Goal: Find specific page/section: Find specific page/section

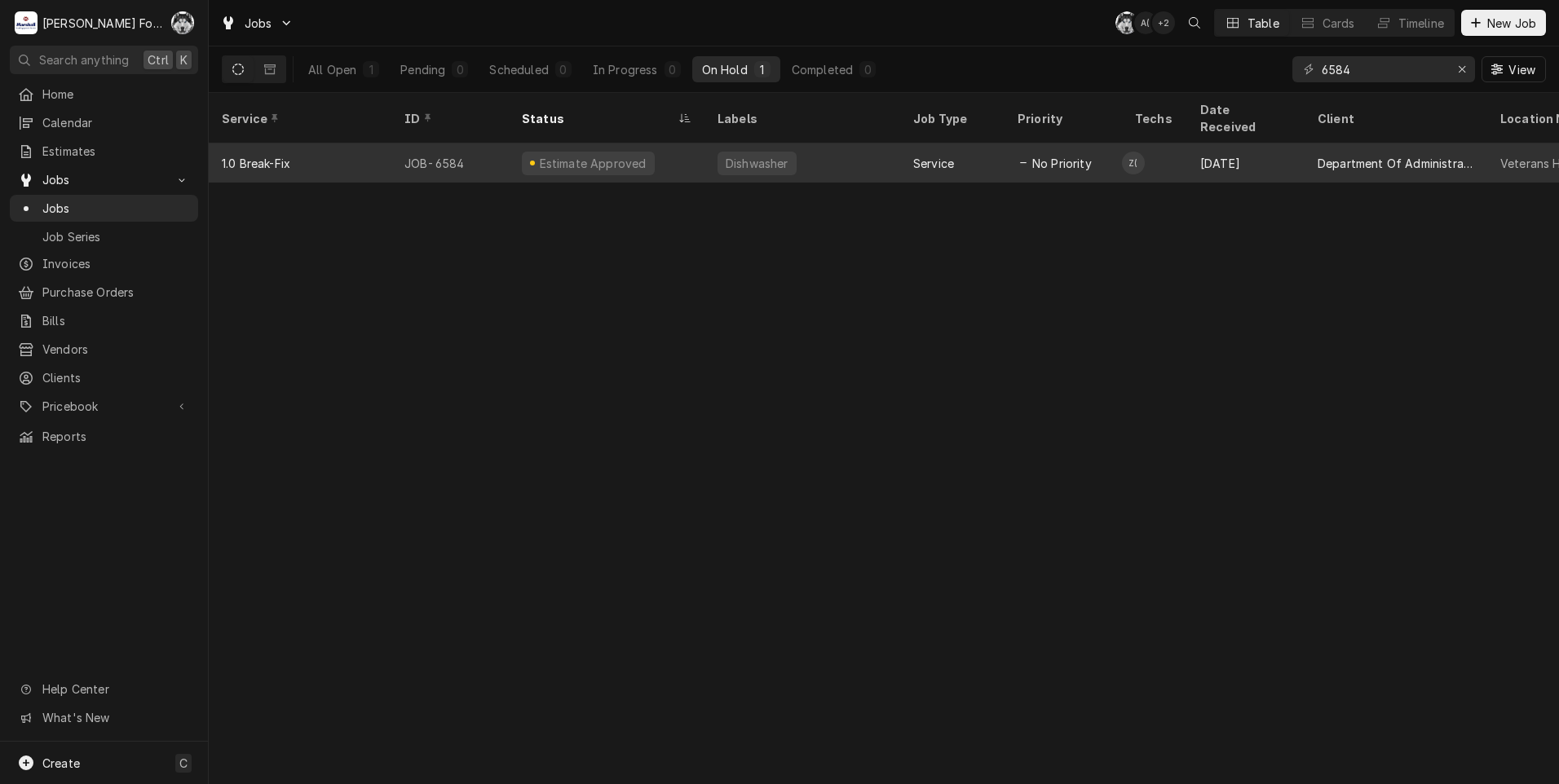
drag, startPoint x: 1374, startPoint y: 66, endPoint x: 1194, endPoint y: 133, distance: 192.1
click at [1194, 132] on div "Jobs C( A( + 2 Table Cards Timeline New Job All Open 1 Pending 0 Scheduled 0 In…" at bounding box center [884, 392] width 1350 height 784
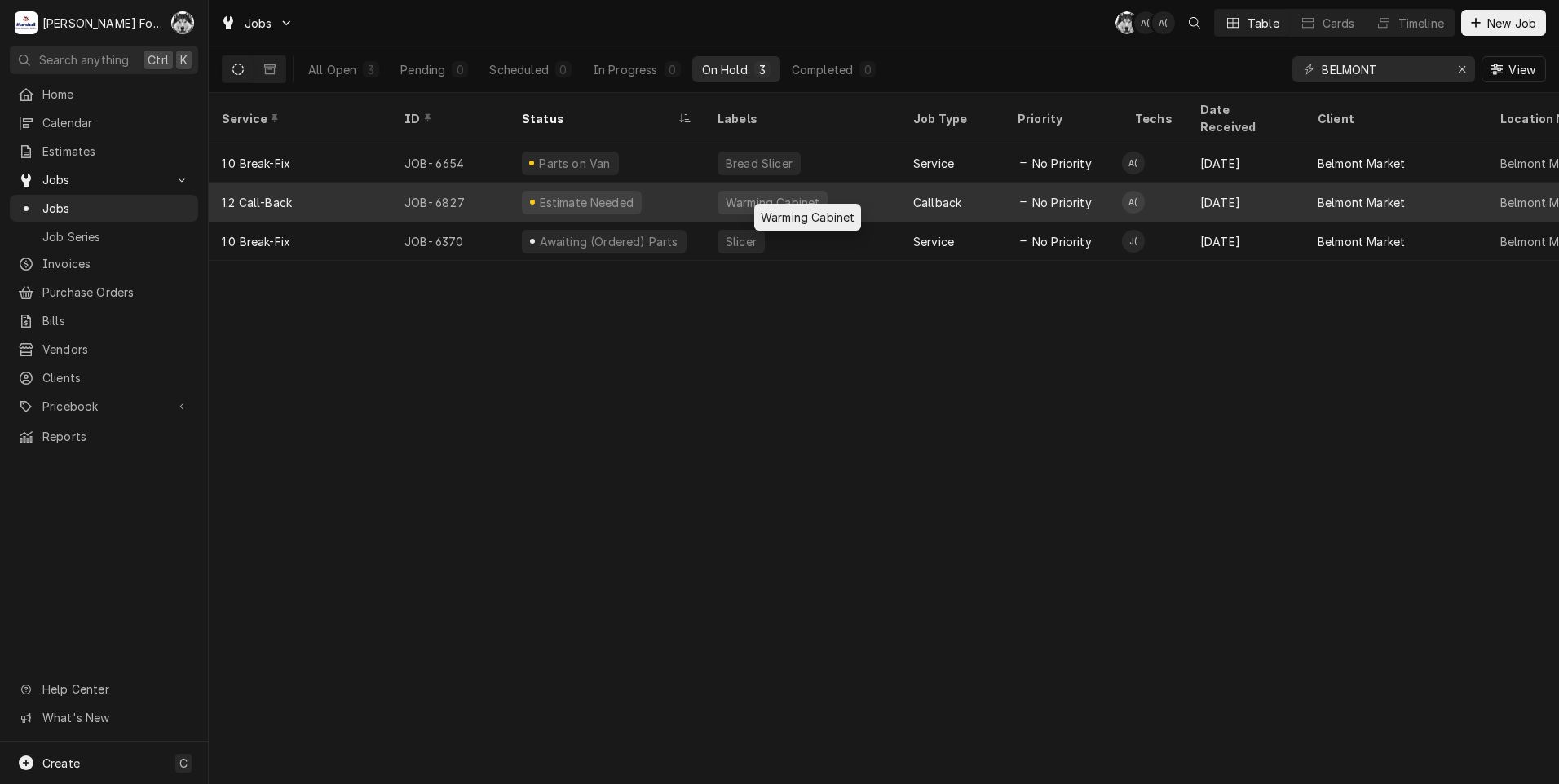
type input "BELMONT"
click at [728, 194] on div "Warming Cabinet" at bounding box center [772, 203] width 97 height 17
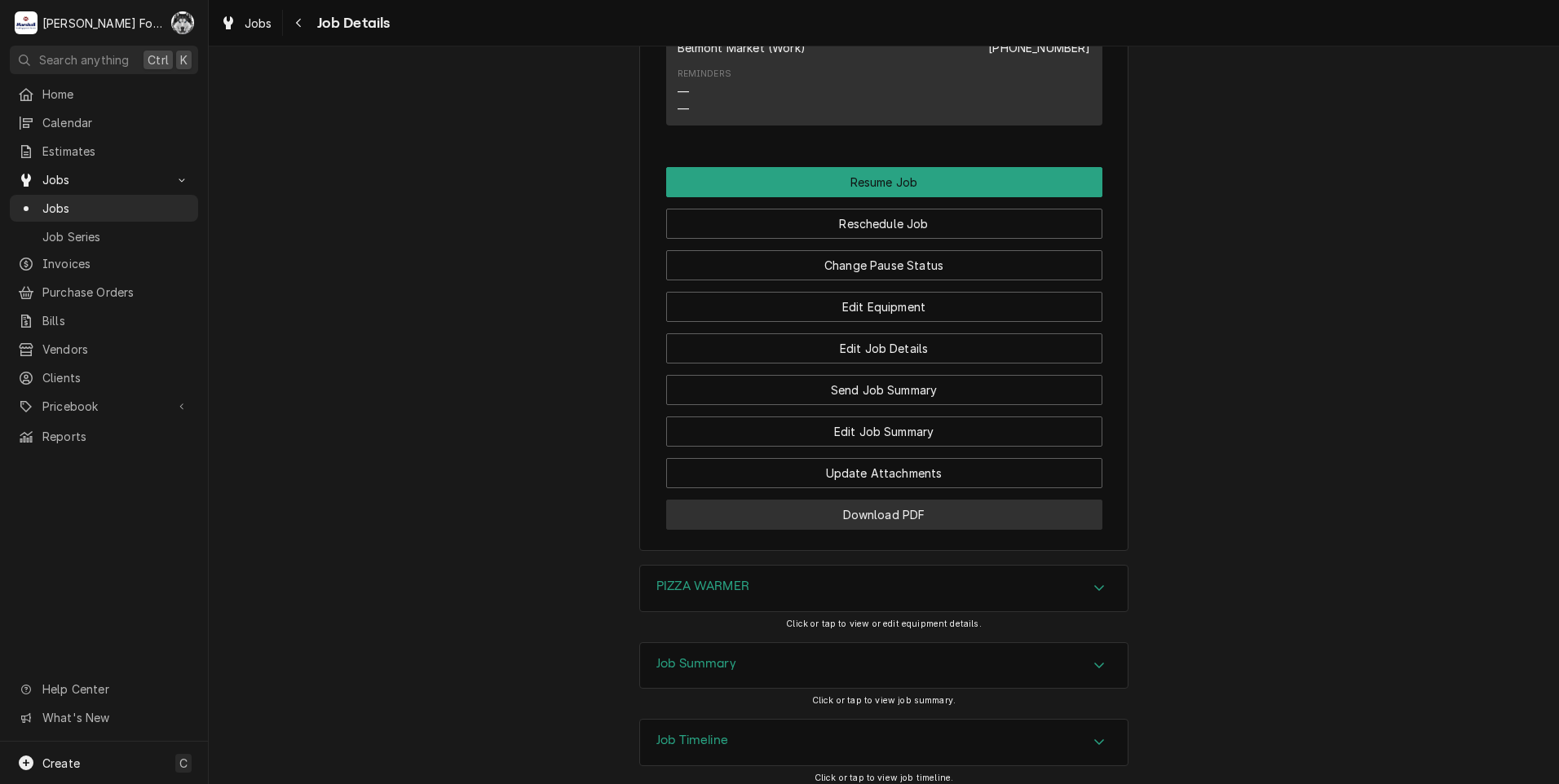
scroll to position [2321, 0]
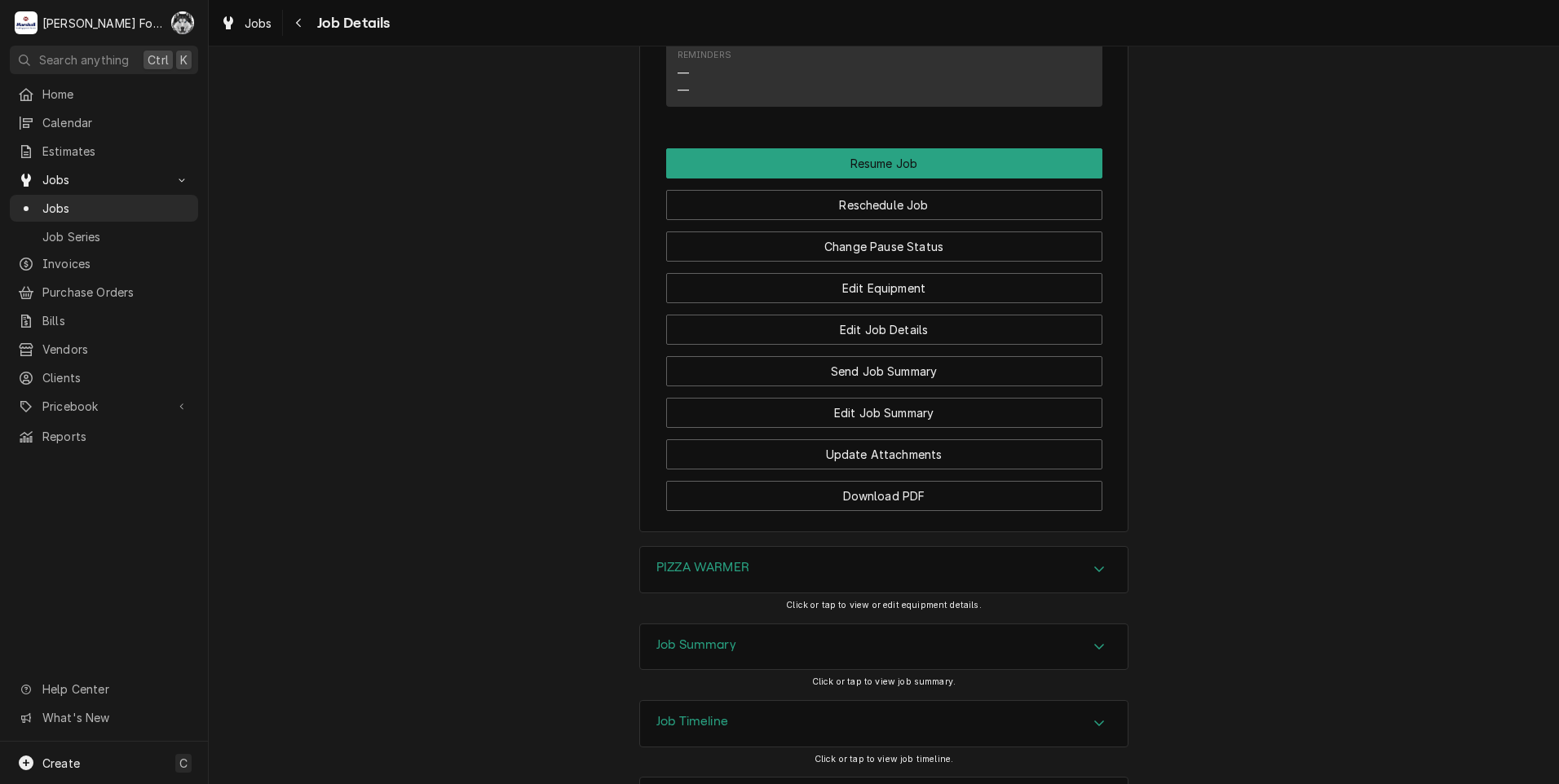
click at [763, 546] on div "PIZZA WARMER" at bounding box center [884, 569] width 487 height 45
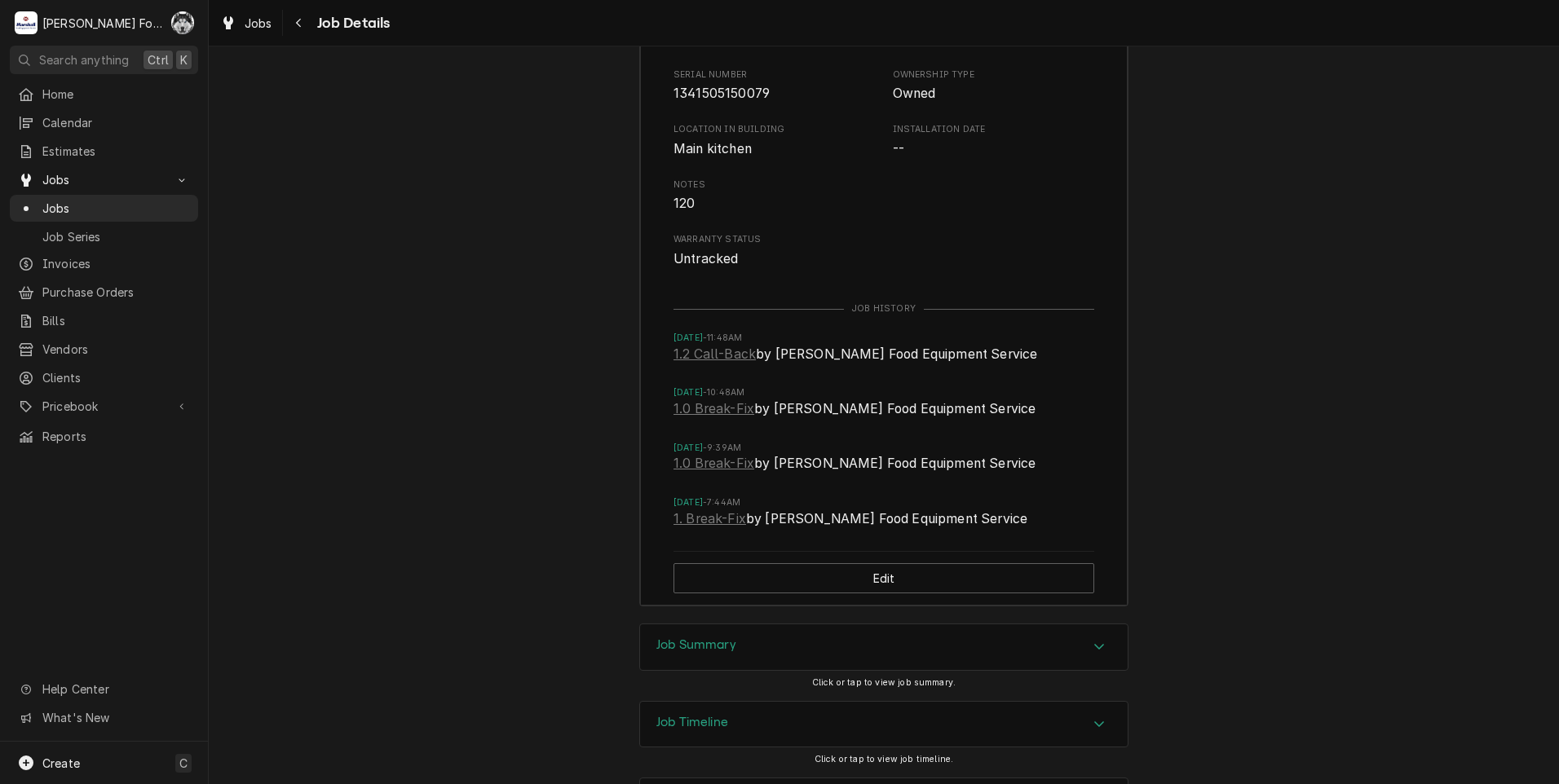
scroll to position [2992, 0]
click at [756, 624] on div "Job Summary" at bounding box center [884, 647] width 487 height 45
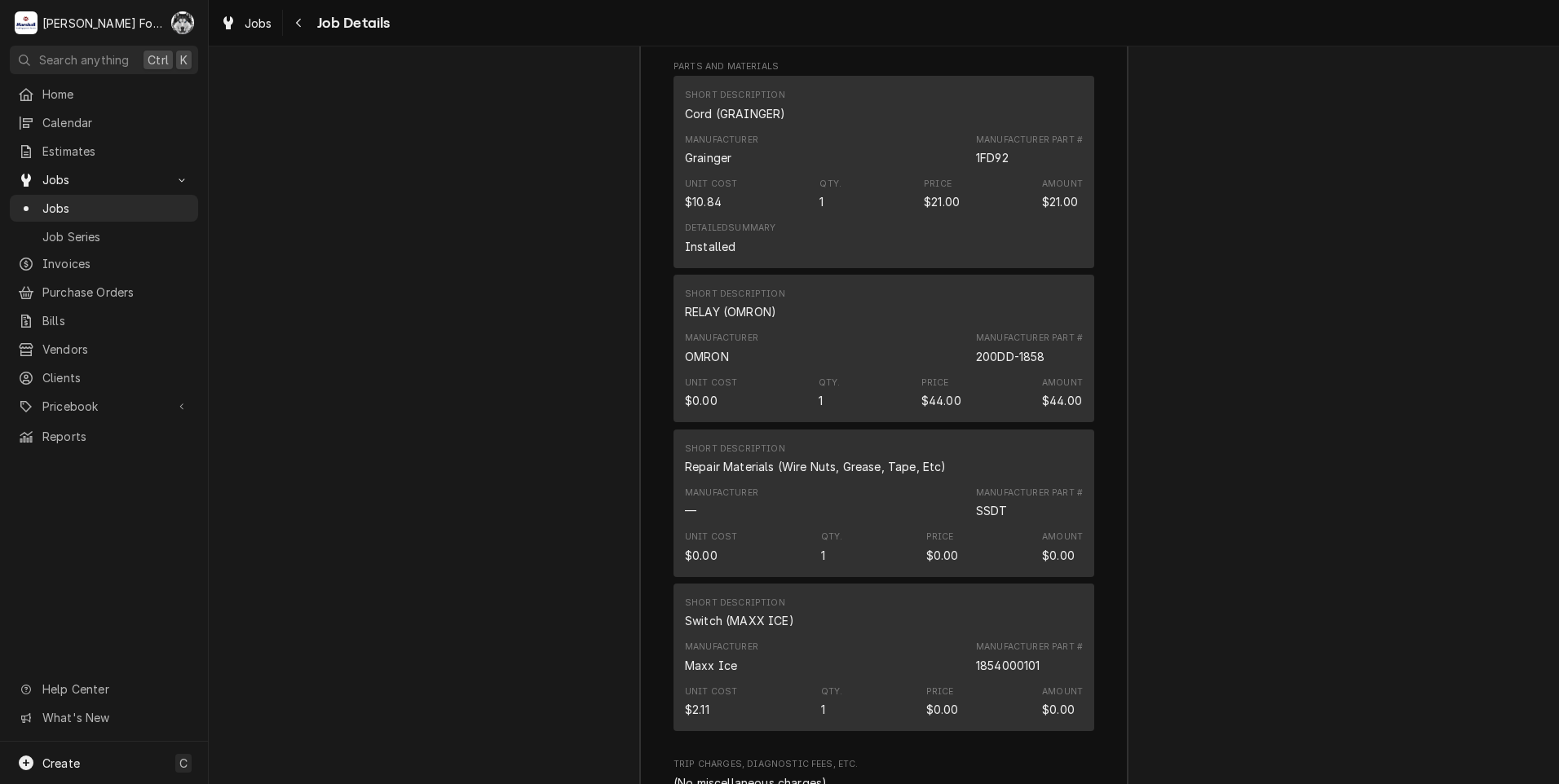
scroll to position [4459, 0]
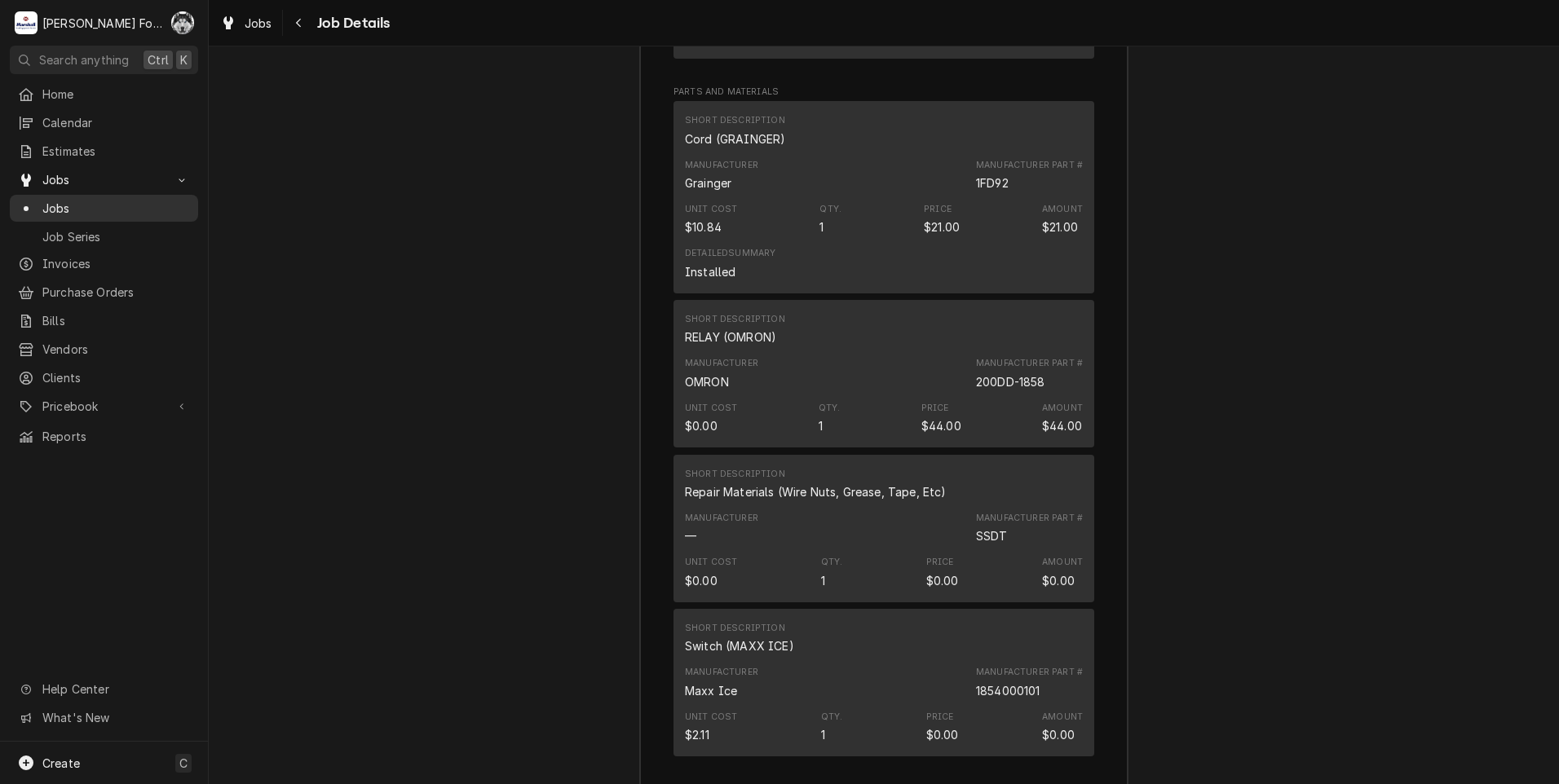
click at [54, 209] on span "Jobs" at bounding box center [117, 208] width 148 height 17
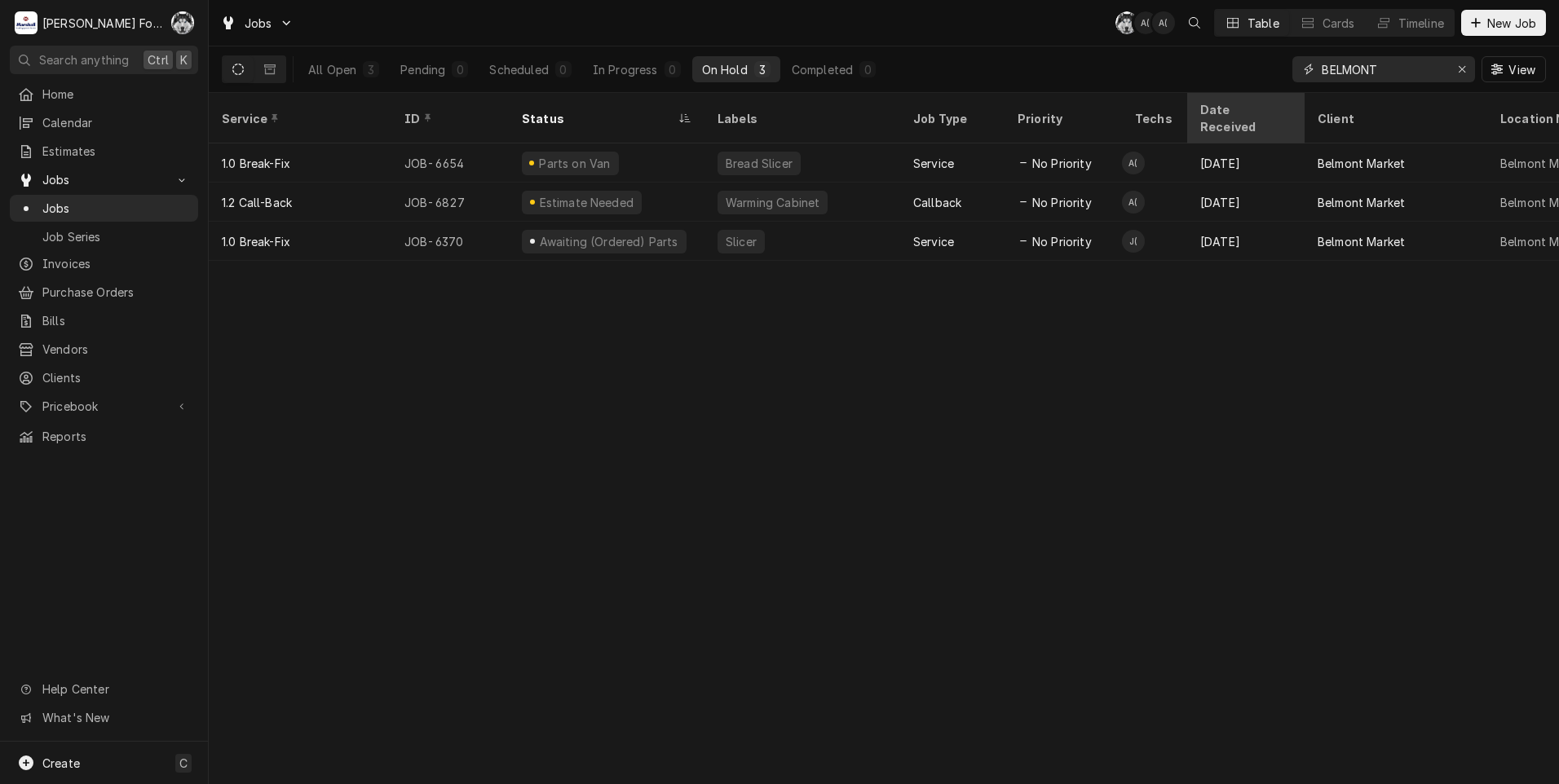
drag, startPoint x: 1401, startPoint y: 73, endPoint x: 1196, endPoint y: 104, distance: 207.3
click at [1199, 106] on div "Jobs C( A( A( Table Cards Timeline New Job All Open 3 Pending 0 Scheduled 0 In …" at bounding box center [884, 392] width 1350 height 784
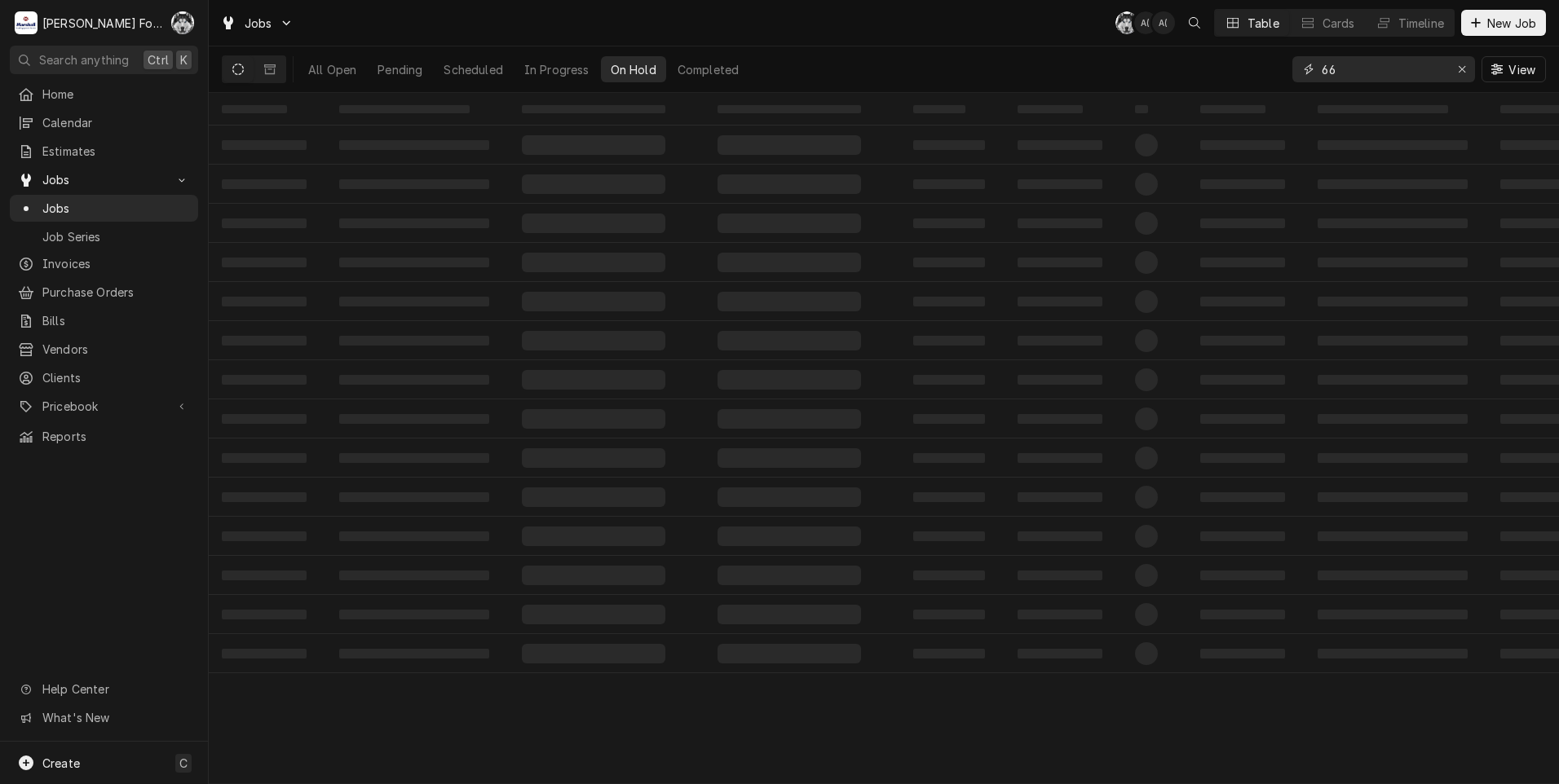
type input "6"
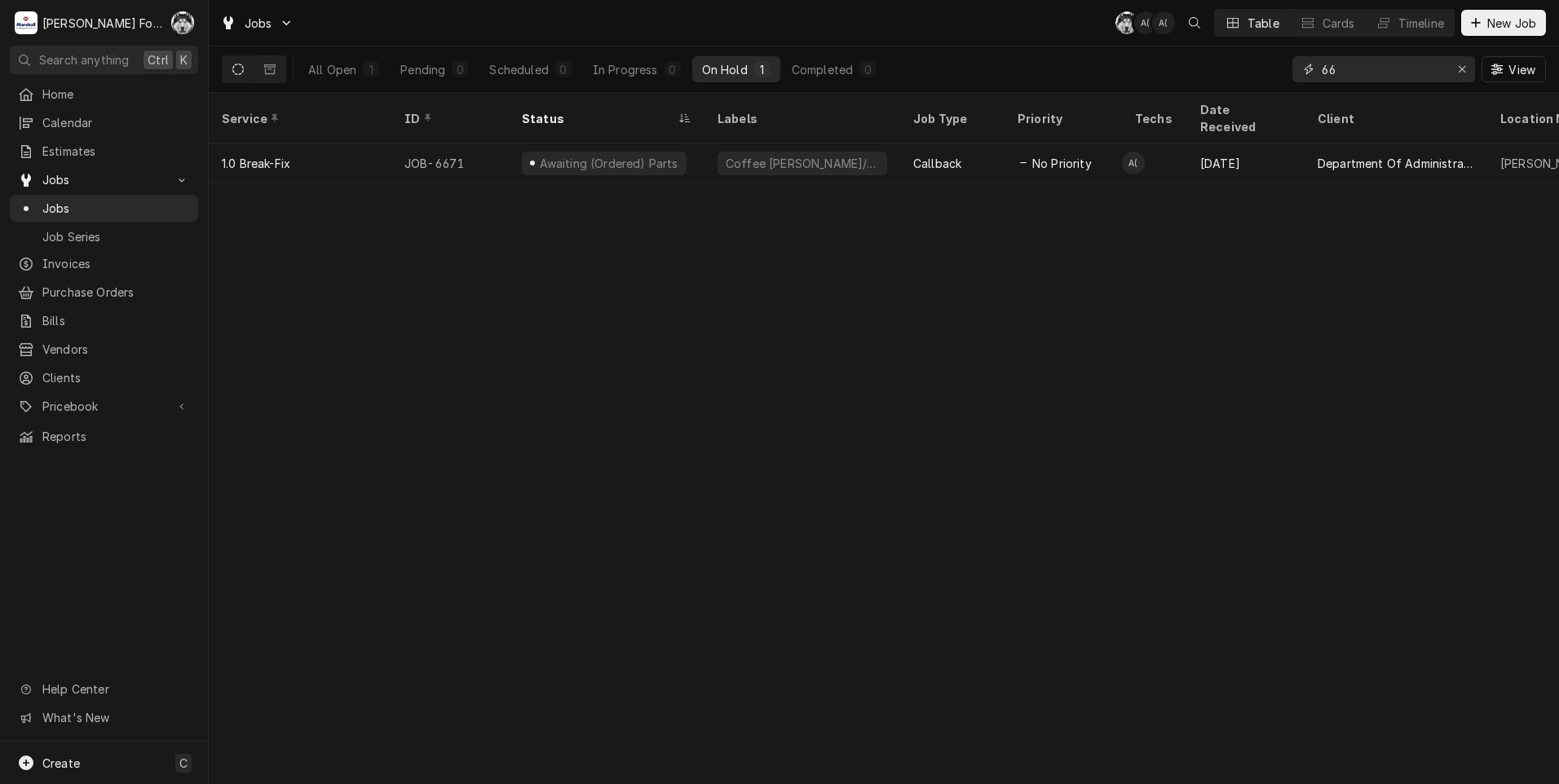
type input "6"
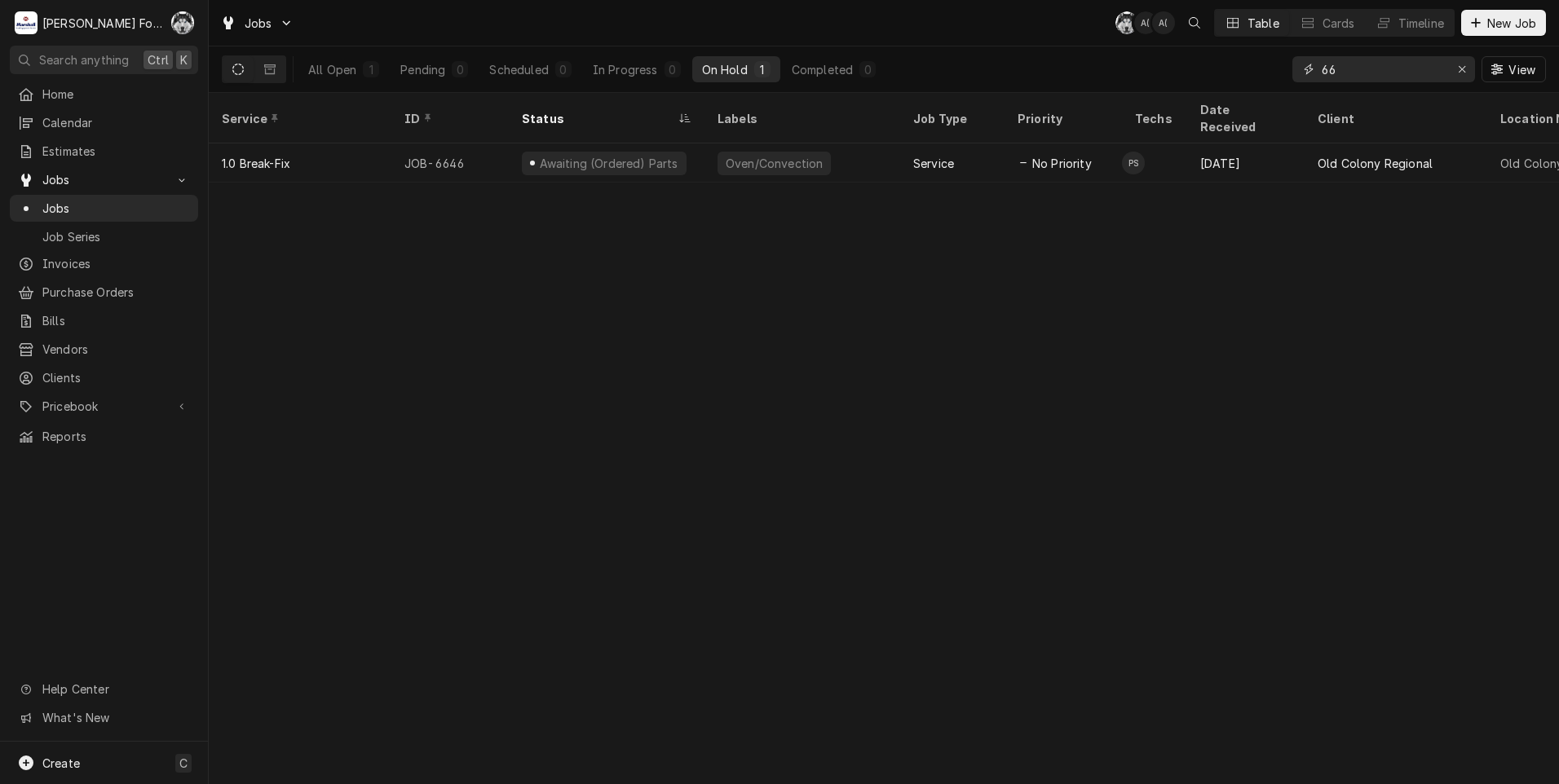
type input "6"
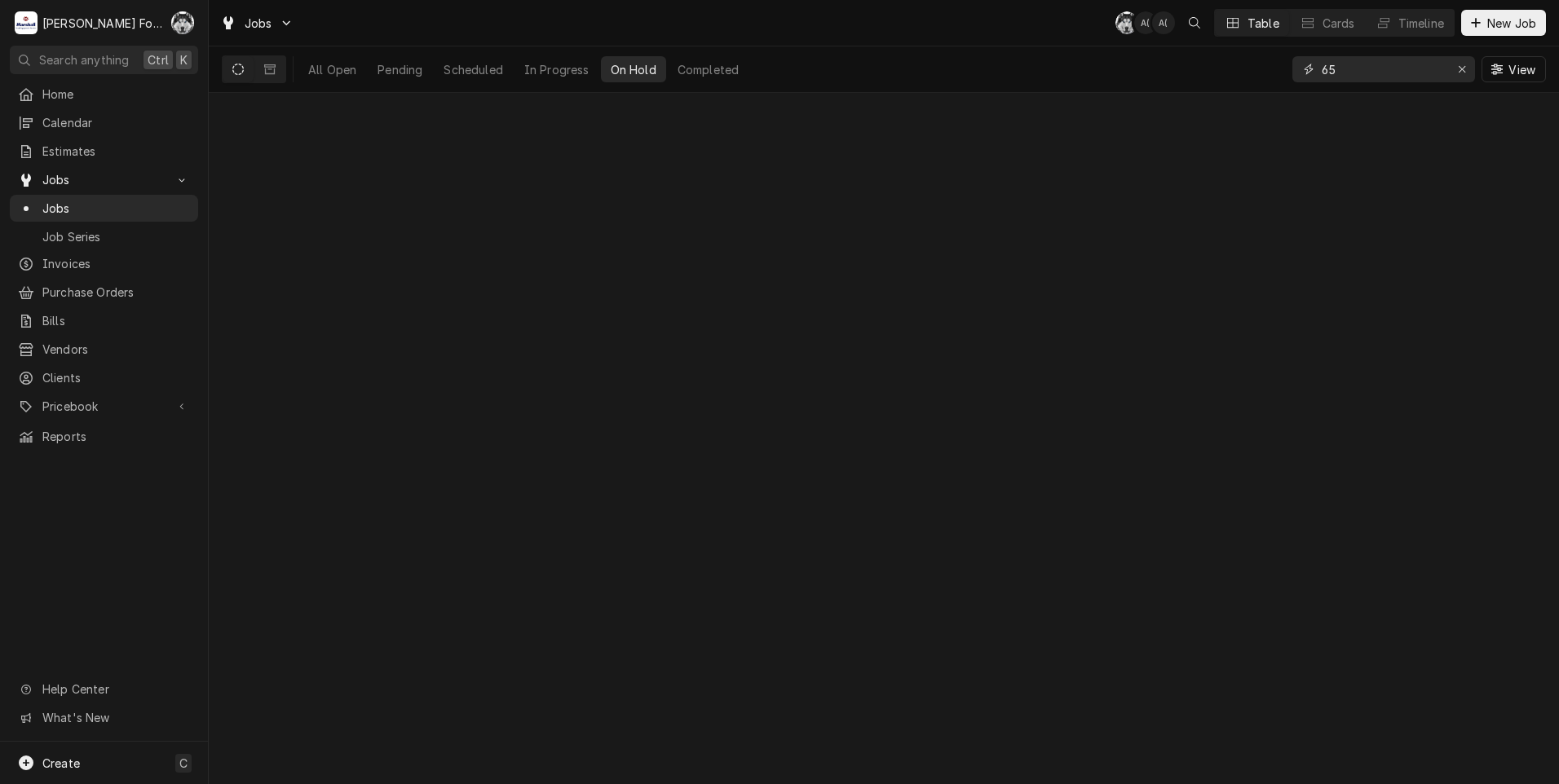
type input "6"
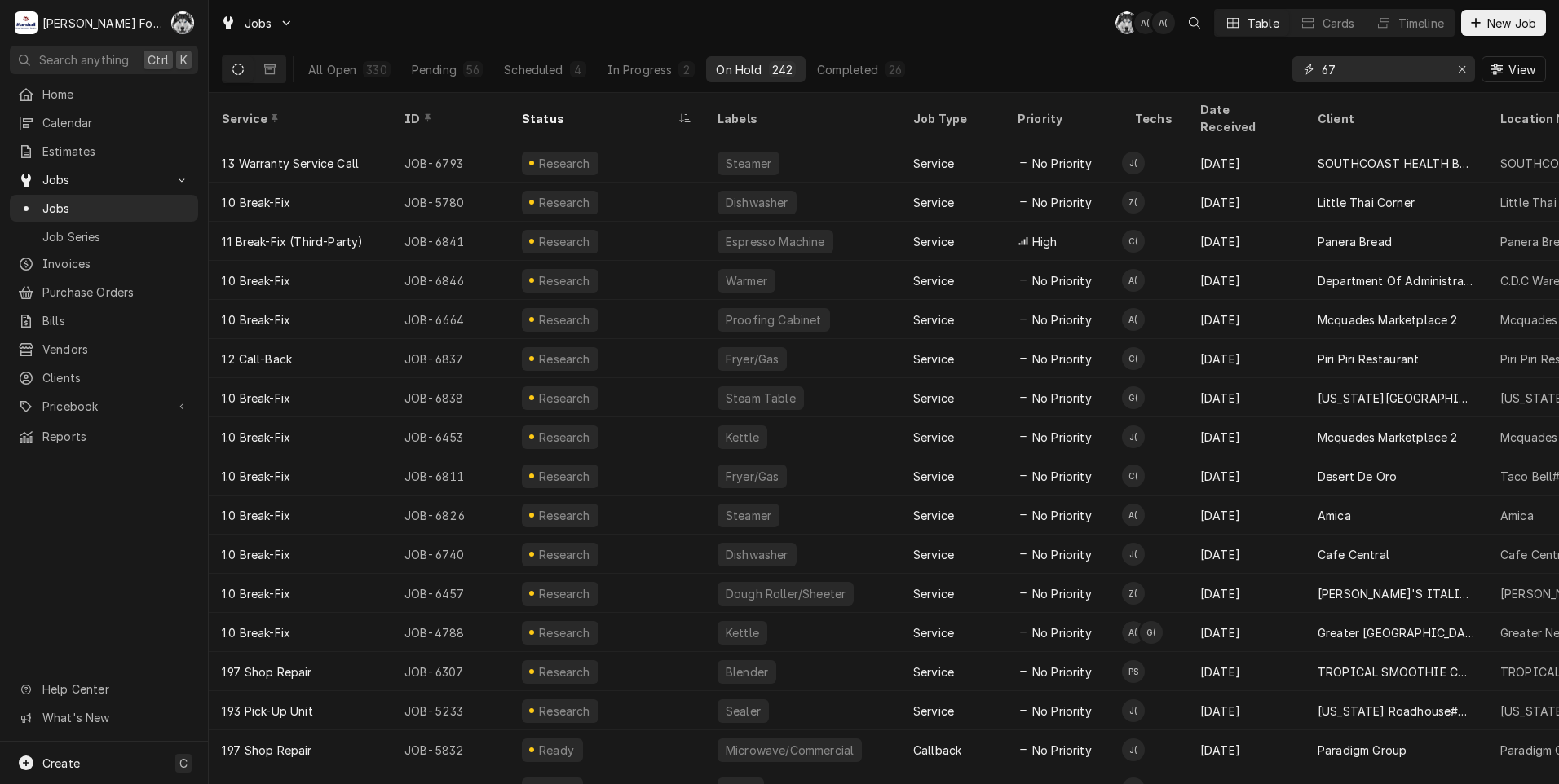
type input "6"
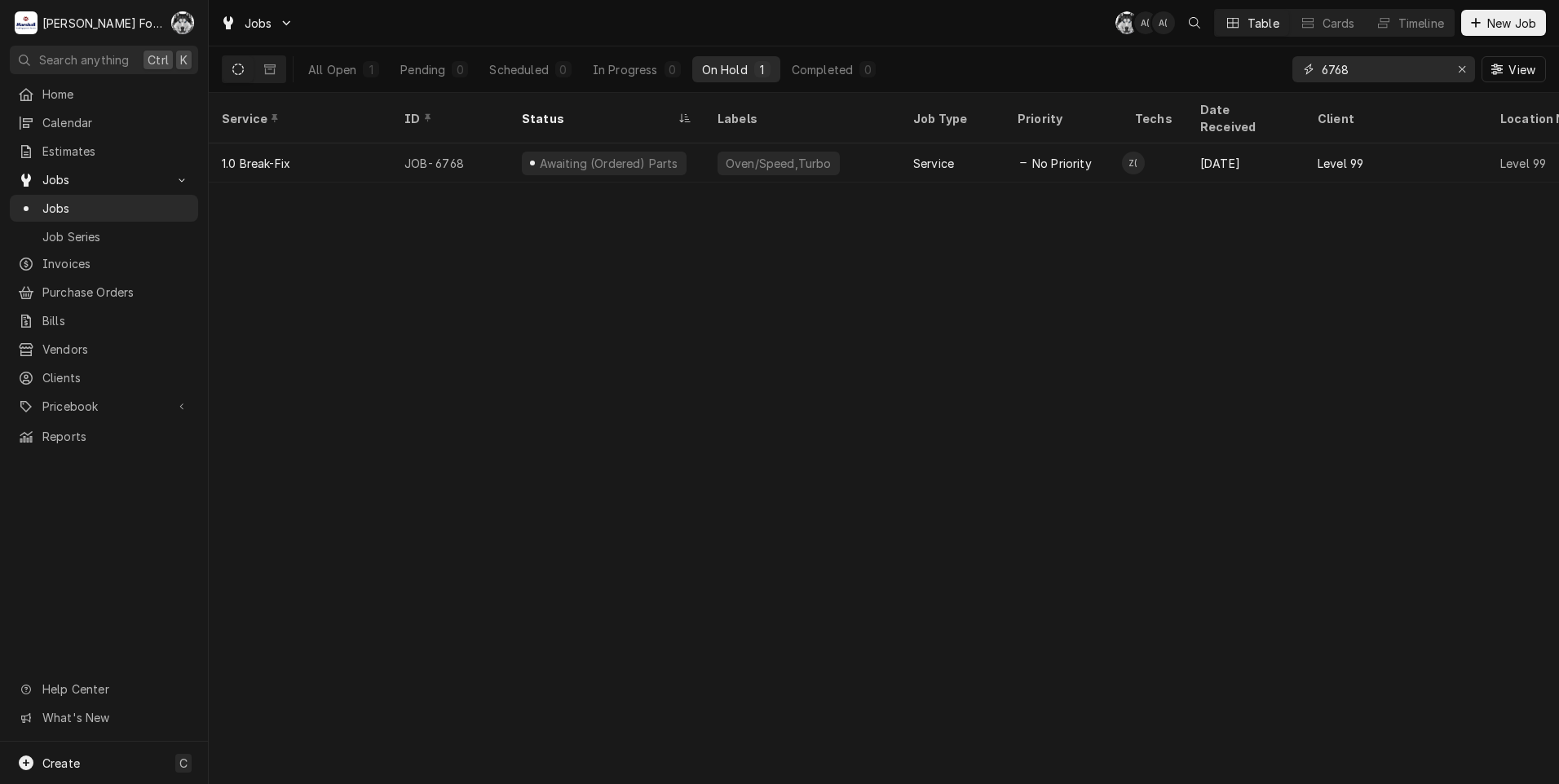
type input "6768"
drag, startPoint x: 1379, startPoint y: 71, endPoint x: 1242, endPoint y: 97, distance: 139.4
click at [1242, 97] on div "Jobs C( A( A( Table Cards Timeline New Job All Open 1 Pending 0 Scheduled 0 In …" at bounding box center [884, 392] width 1350 height 784
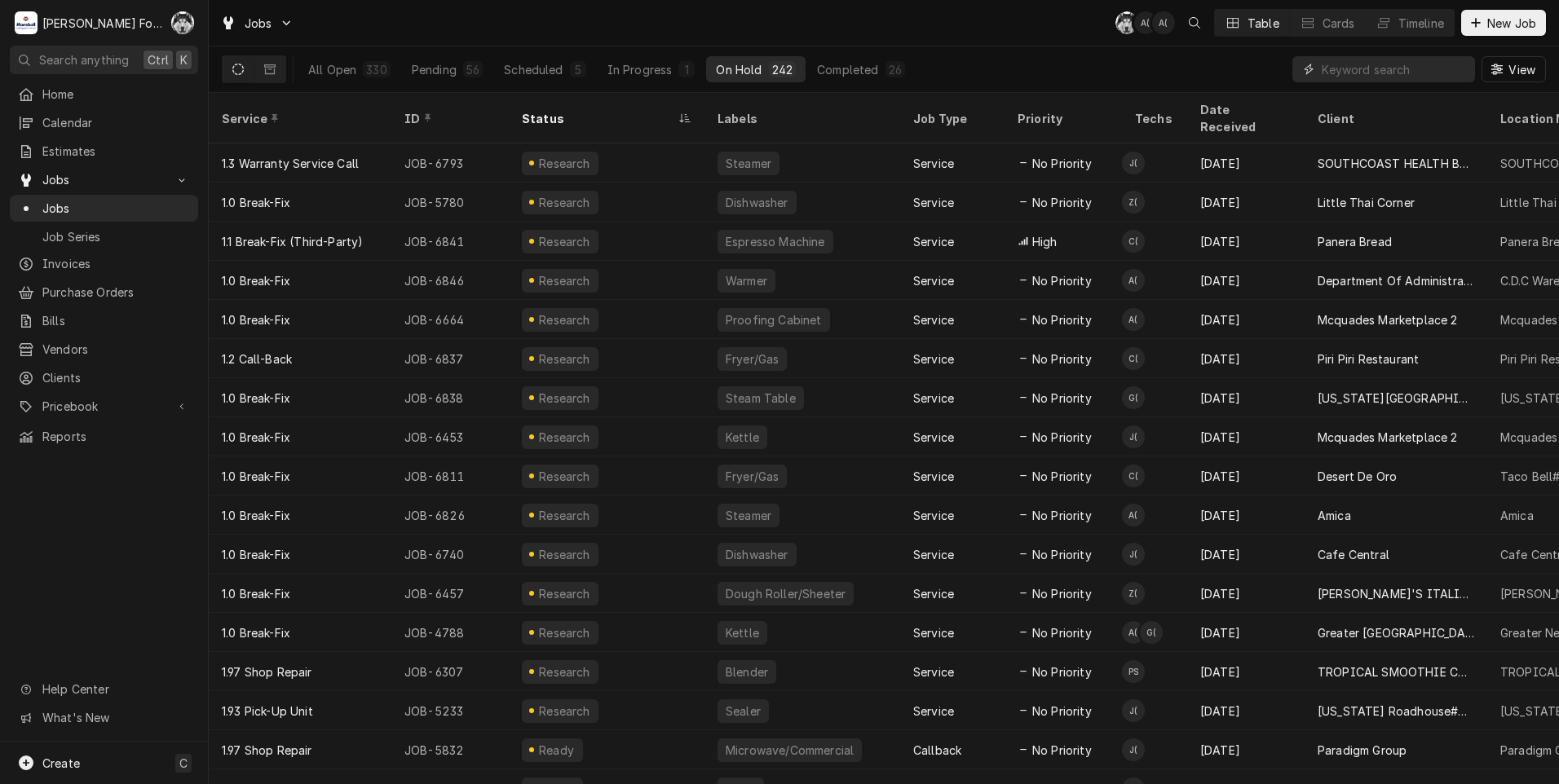
click at [1374, 75] on input "Dynamic Content Wrapper" at bounding box center [1394, 70] width 145 height 26
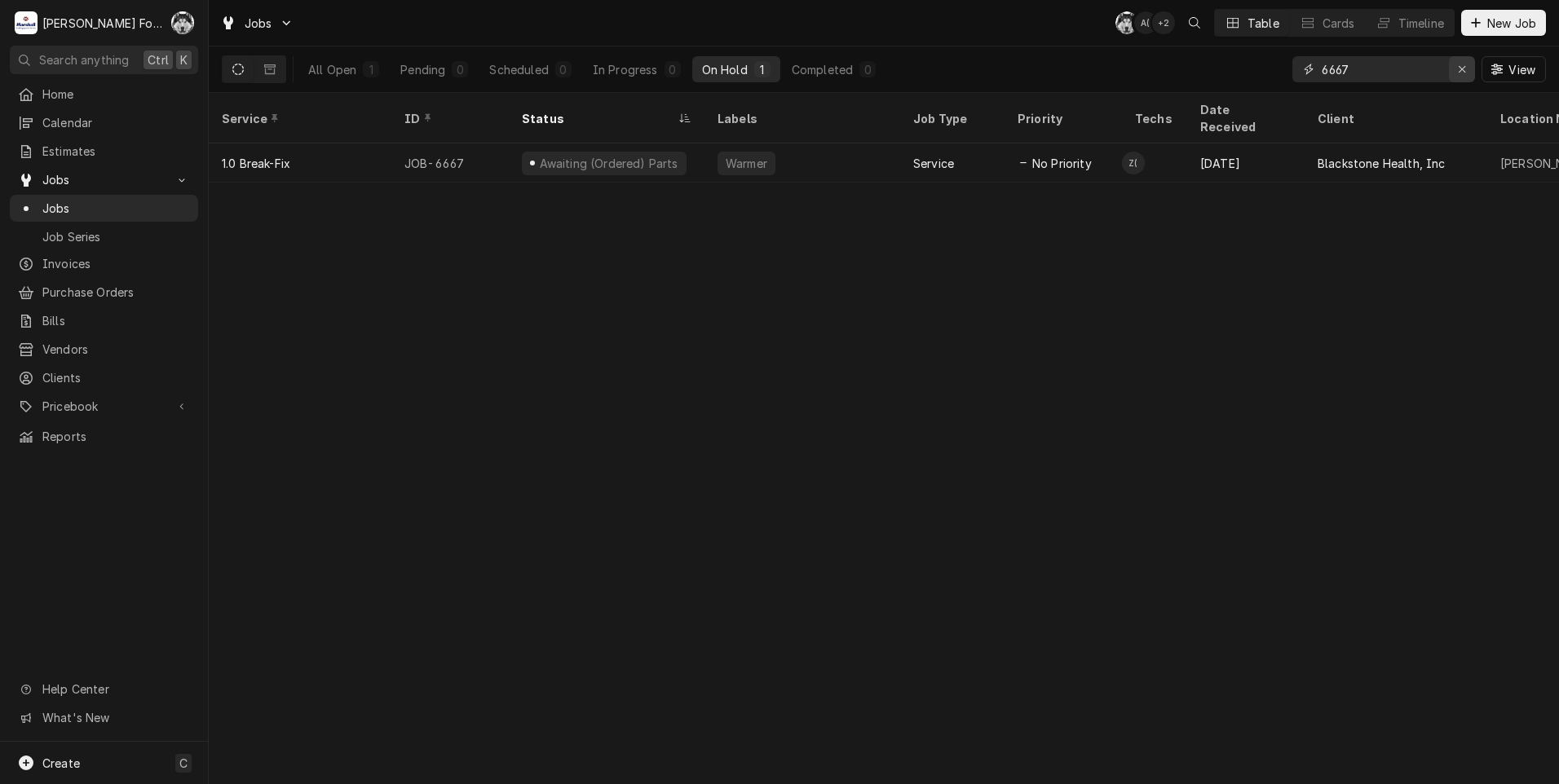
type input "6667"
click at [1464, 69] on icon "Erase input" at bounding box center [1462, 69] width 9 height 11
